Goal: Information Seeking & Learning: Check status

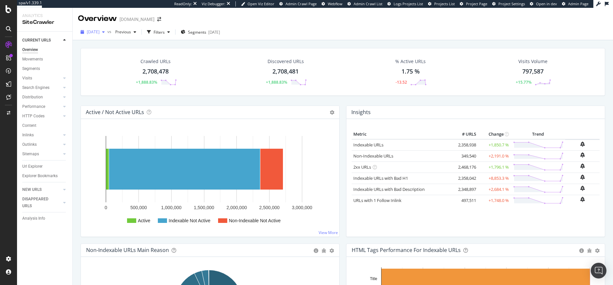
click at [100, 32] on span "2025 Oct. 1st" at bounding box center [93, 32] width 13 height 6
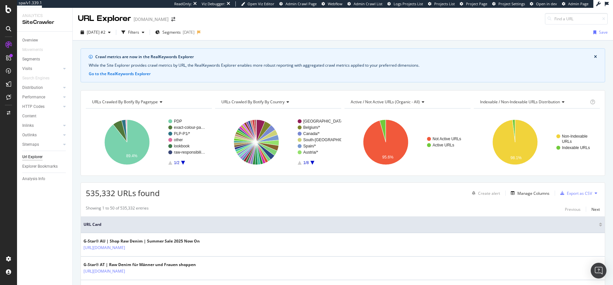
click at [208, 46] on div "Crawl metrics are now in the RealKeywords Explorer While the Site Explorer prov…" at bounding box center [343, 49] width 540 height 16
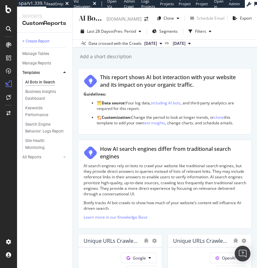
scroll to position [441, 0]
